Goal: Task Accomplishment & Management: Use online tool/utility

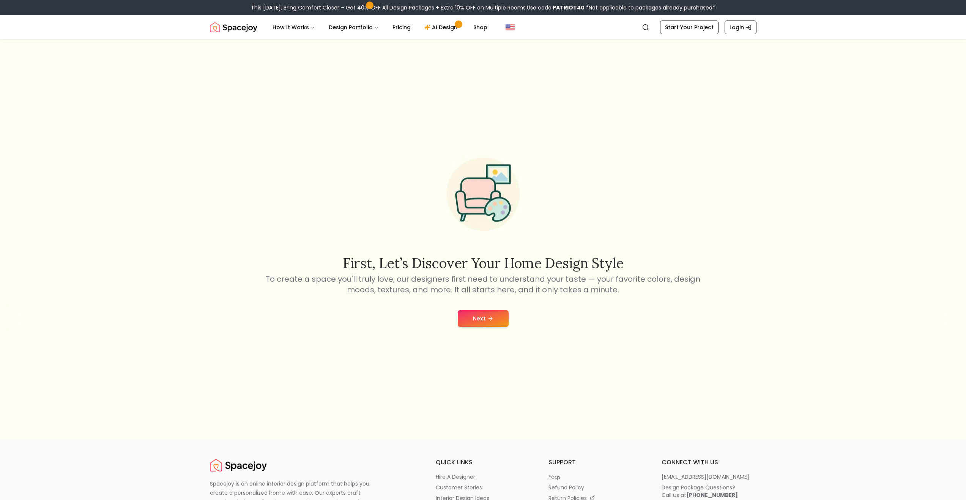
click at [486, 318] on button "Next" at bounding box center [483, 318] width 51 height 17
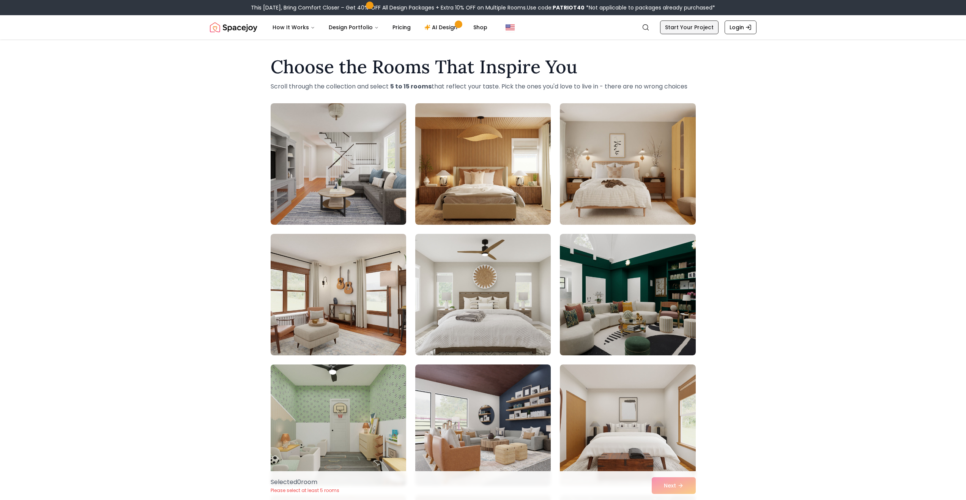
click at [679, 26] on link "Start Your Project" at bounding box center [689, 28] width 58 height 14
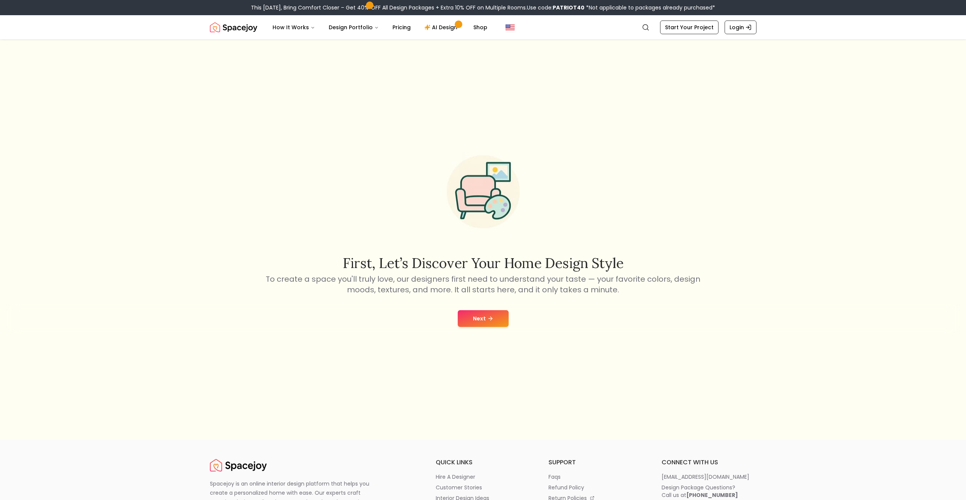
click at [486, 322] on button "Next" at bounding box center [483, 318] width 51 height 17
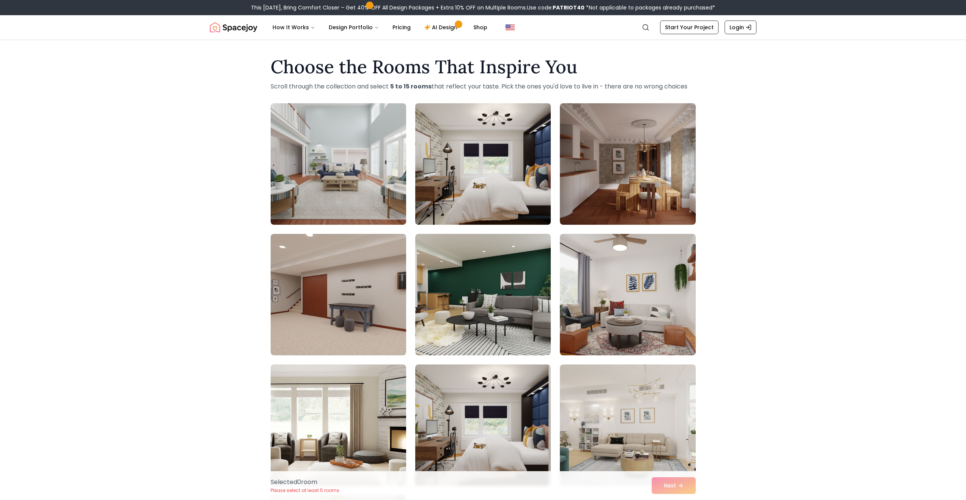
click at [470, 199] on img at bounding box center [483, 164] width 142 height 128
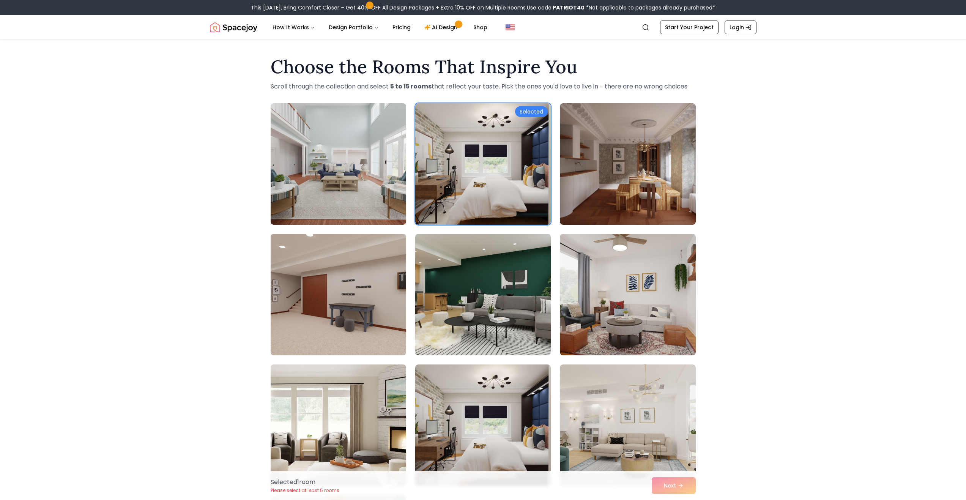
scroll to position [126, 0]
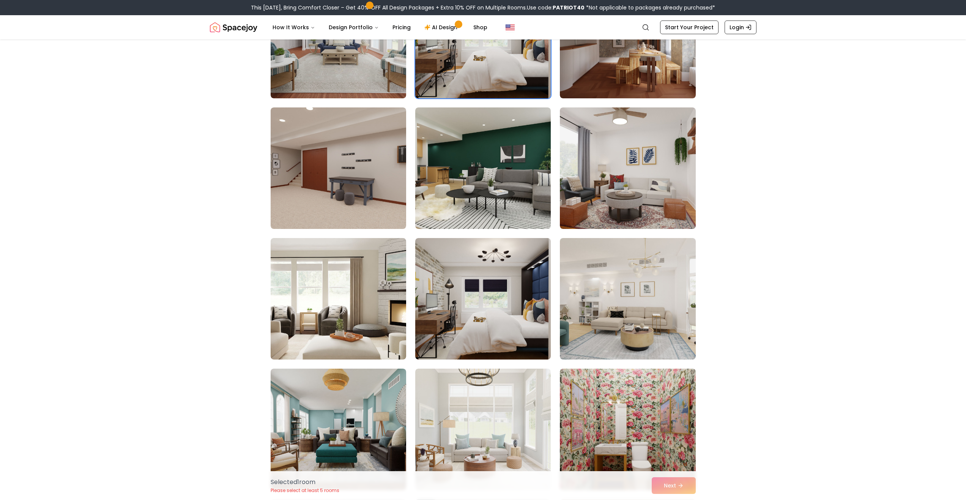
drag, startPoint x: 444, startPoint y: 299, endPoint x: 803, endPoint y: 264, distance: 360.6
click at [803, 262] on div "Choose the Rooms That Inspire You Scroll through the collection and select 5 to…" at bounding box center [483, 406] width 966 height 963
click at [803, 264] on div "Choose the Rooms That Inspire You Scroll through the collection and select 5 to…" at bounding box center [483, 406] width 966 height 963
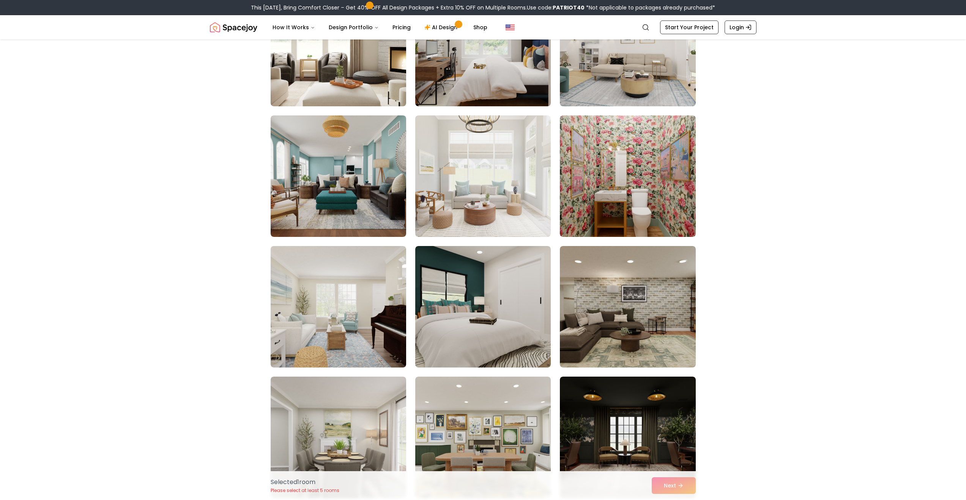
scroll to position [506, 0]
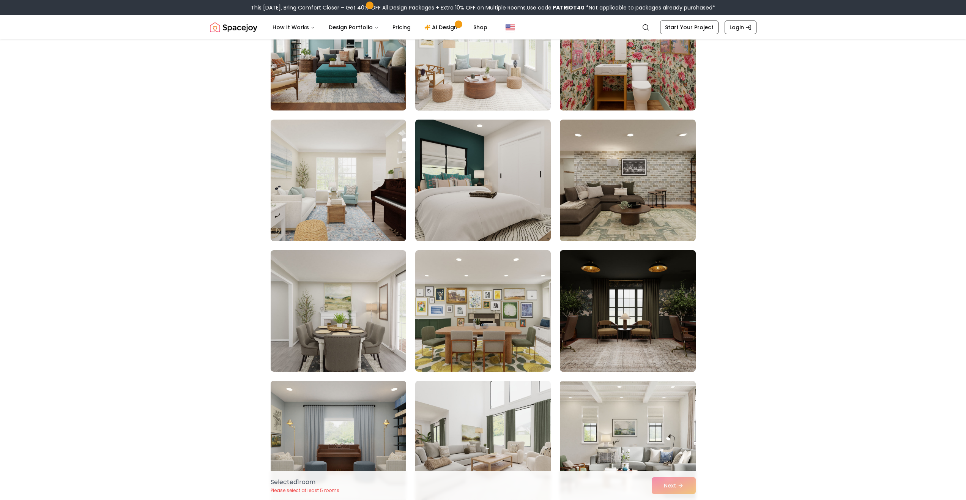
click at [594, 308] on img at bounding box center [628, 311] width 142 height 128
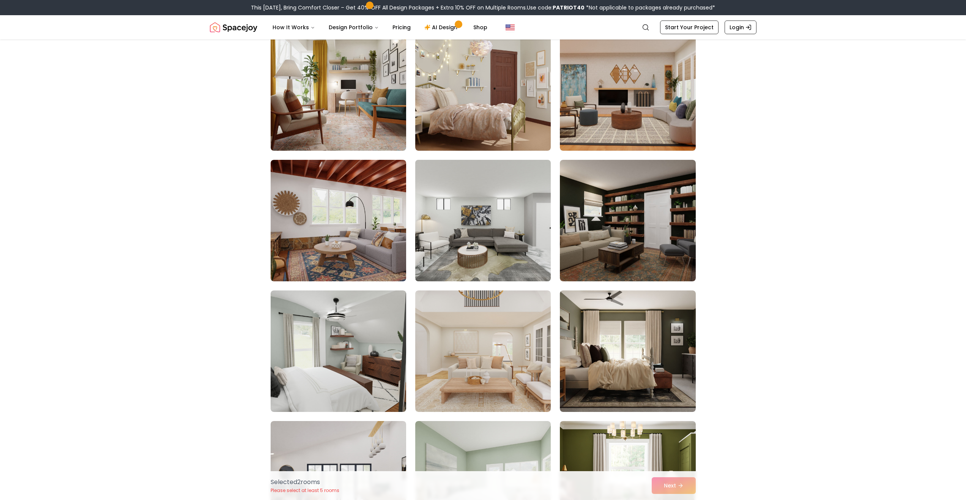
scroll to position [1899, 0]
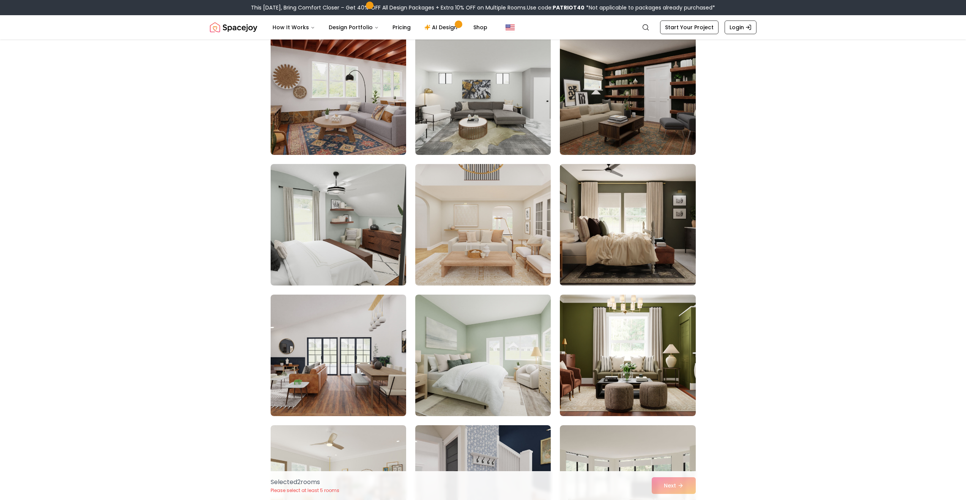
click at [603, 223] on img at bounding box center [628, 225] width 142 height 128
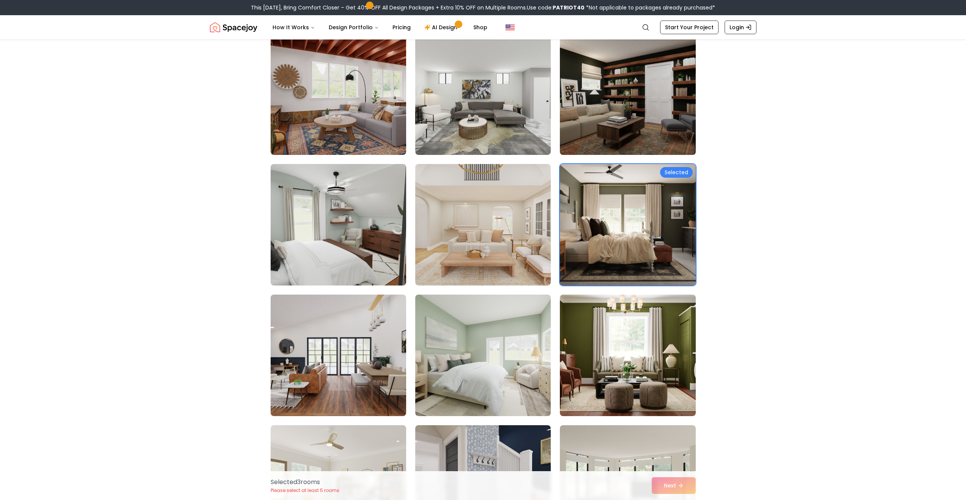
click at [585, 111] on img at bounding box center [628, 94] width 142 height 128
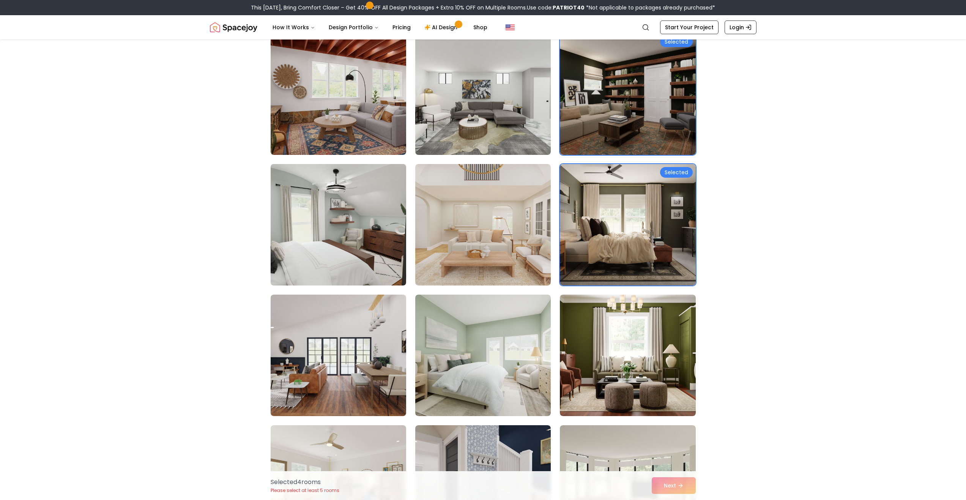
click at [346, 208] on img at bounding box center [338, 225] width 142 height 128
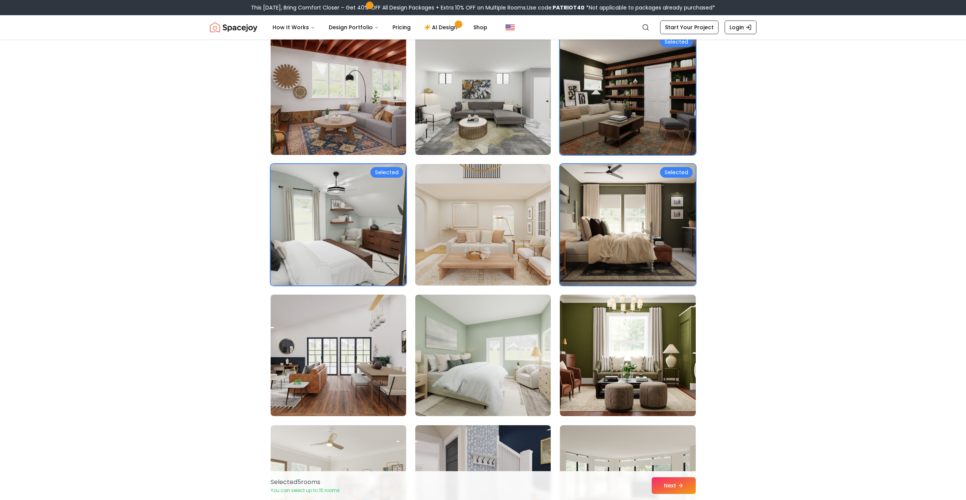
scroll to position [2025, 0]
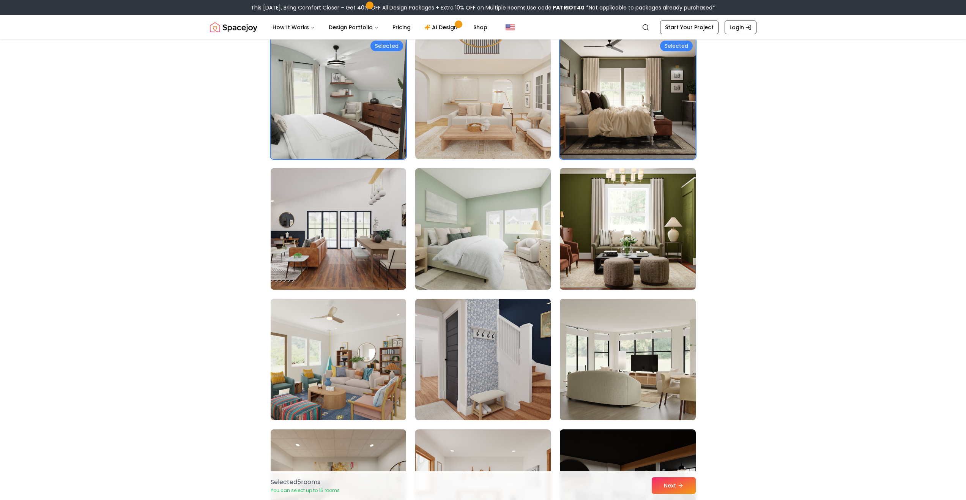
click at [603, 235] on img at bounding box center [628, 229] width 142 height 128
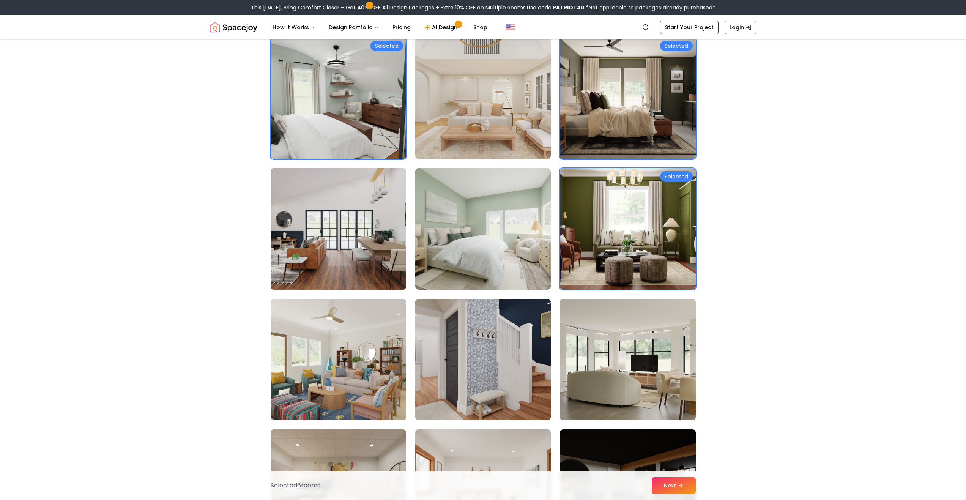
click at [354, 219] on img at bounding box center [338, 229] width 142 height 128
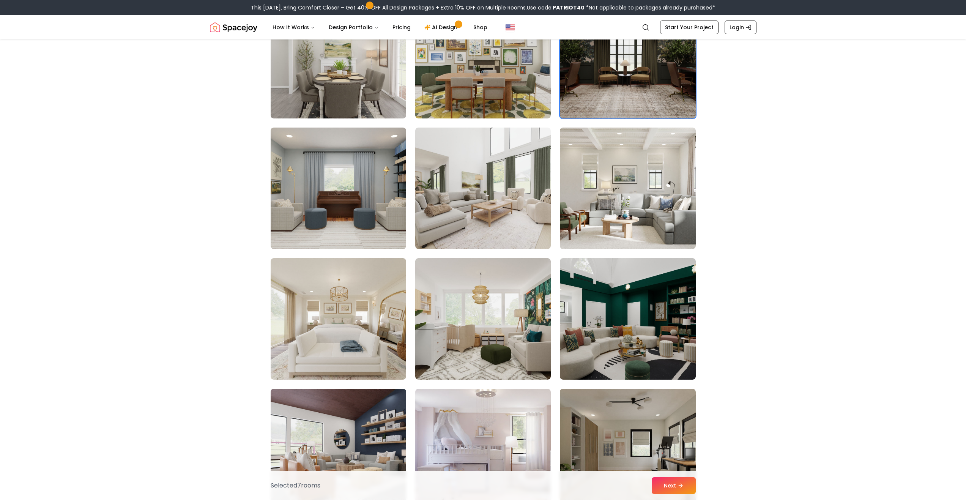
scroll to position [0, 0]
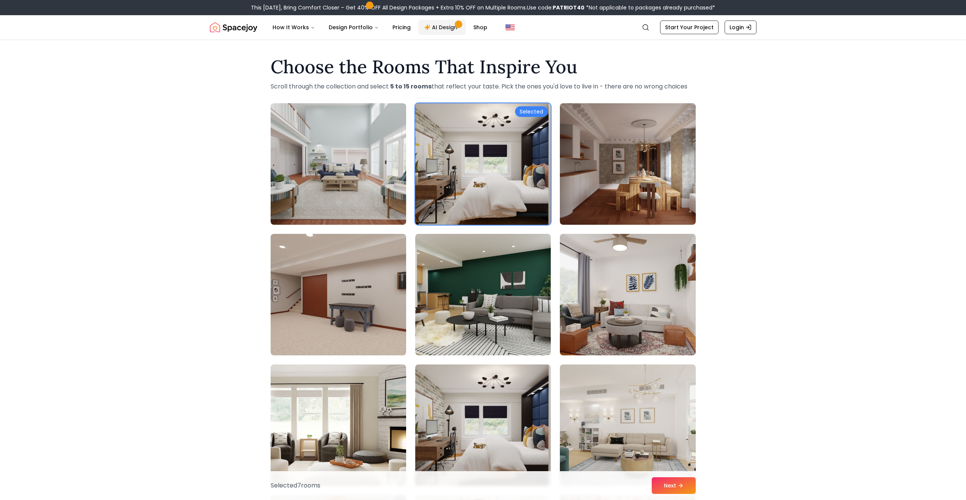
click at [448, 27] on link "AI Design" at bounding box center [441, 27] width 47 height 15
